Goal: Information Seeking & Learning: Learn about a topic

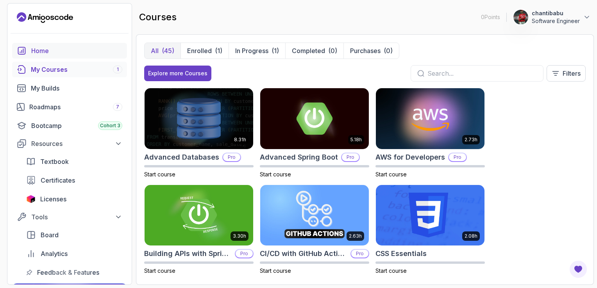
click at [64, 48] on div "Home" at bounding box center [76, 50] width 91 height 9
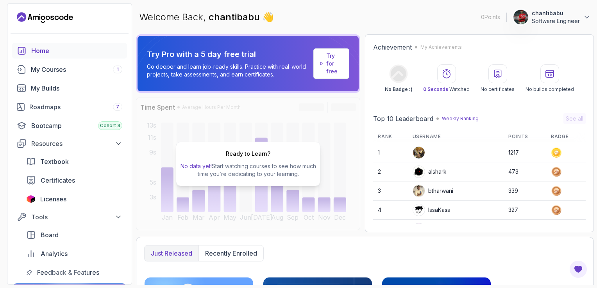
click at [289, 222] on div "Ready to Learn? No data yet! Start watching courses to see how much time you’re…" at bounding box center [248, 164] width 224 height 133
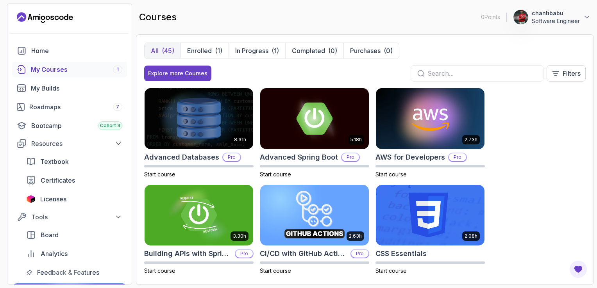
click at [458, 73] on input "text" at bounding box center [482, 73] width 109 height 9
type input "Web Technologies"
